Goal: Information Seeking & Learning: Learn about a topic

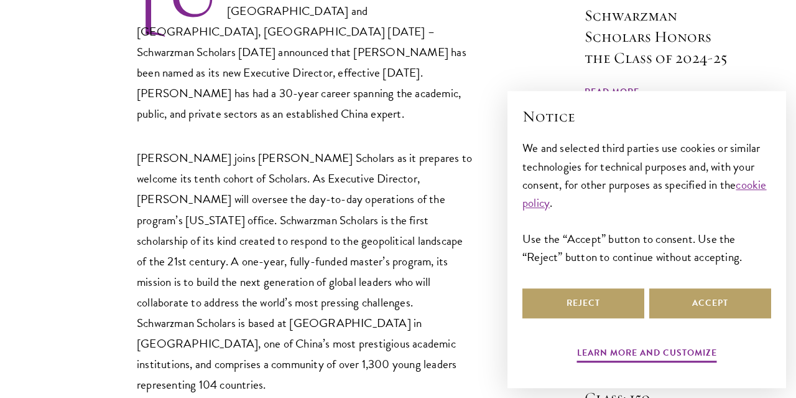
scroll to position [582, 0]
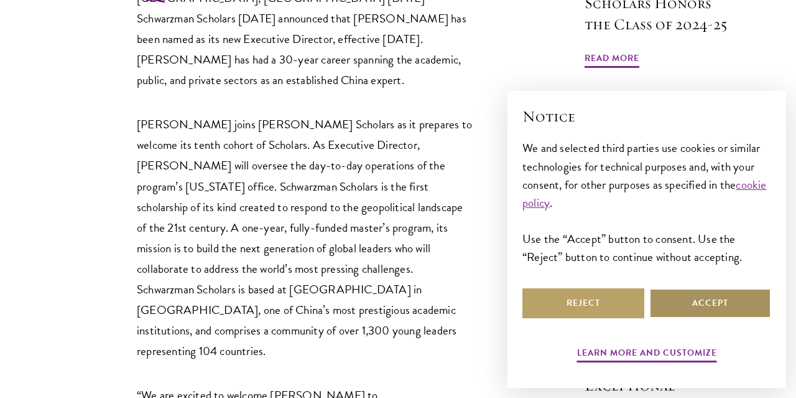
click at [699, 313] on button "Accept" at bounding box center [711, 303] width 122 height 30
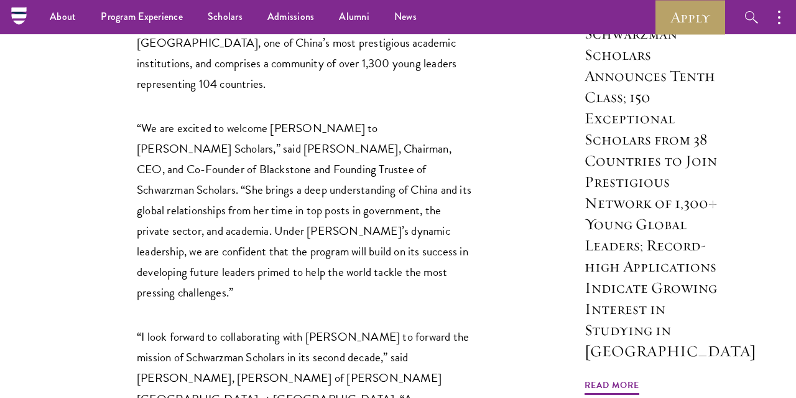
scroll to position [777, 0]
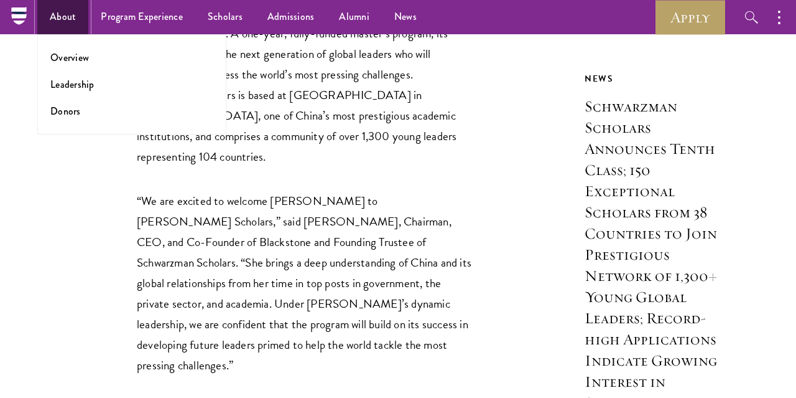
click at [55, 17] on link "About" at bounding box center [62, 17] width 51 height 34
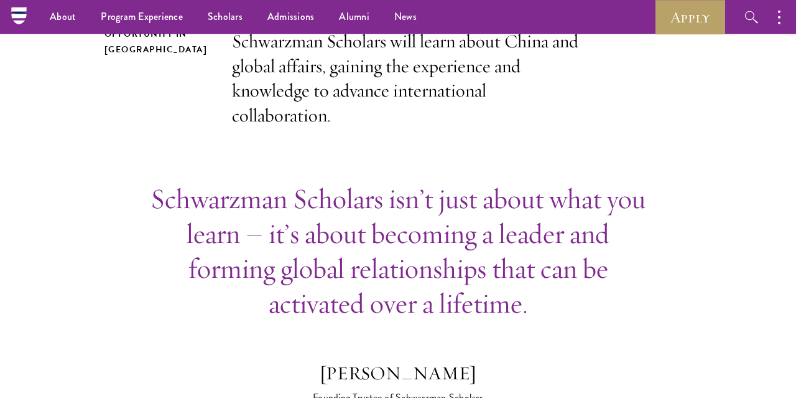
scroll to position [453, 0]
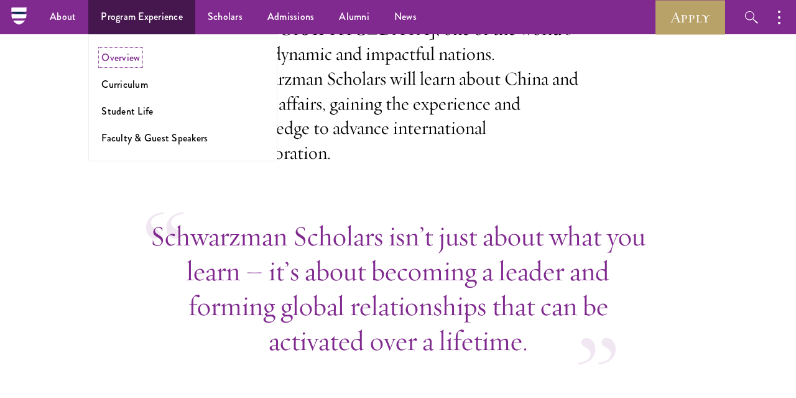
click at [114, 60] on link "Overview" at bounding box center [120, 57] width 39 height 14
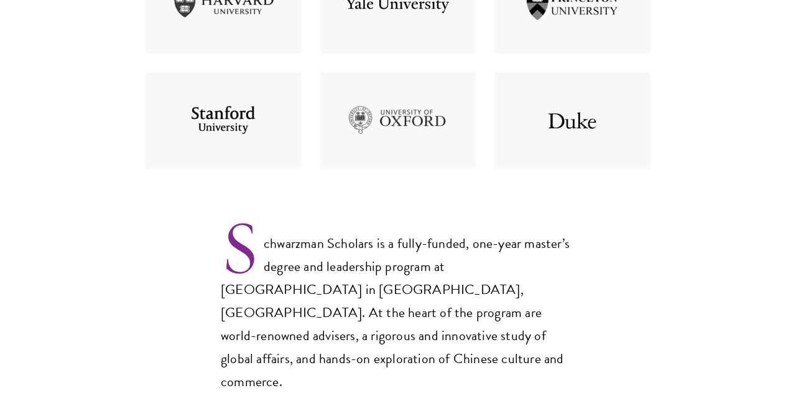
scroll to position [647, 0]
